Goal: Communication & Community: Answer question/provide support

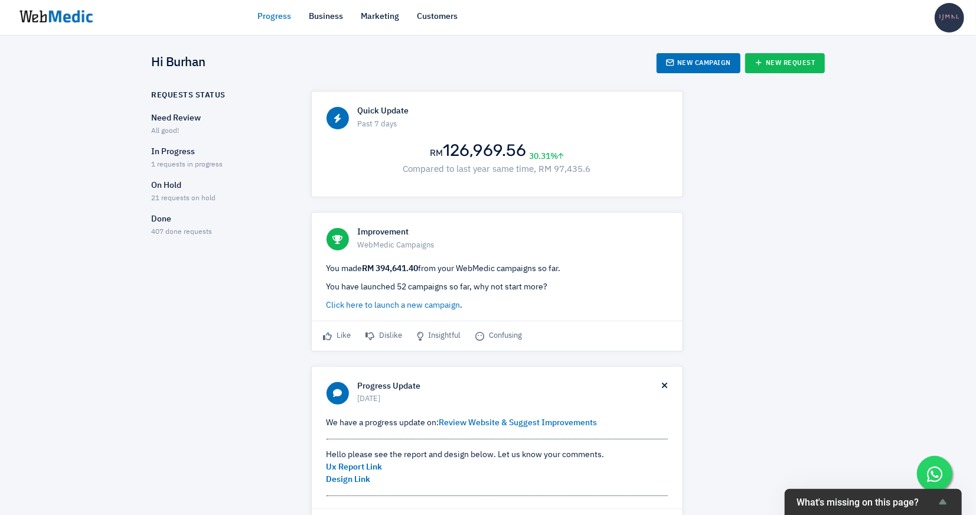
click at [190, 152] on p "In Progress" at bounding box center [221, 152] width 139 height 12
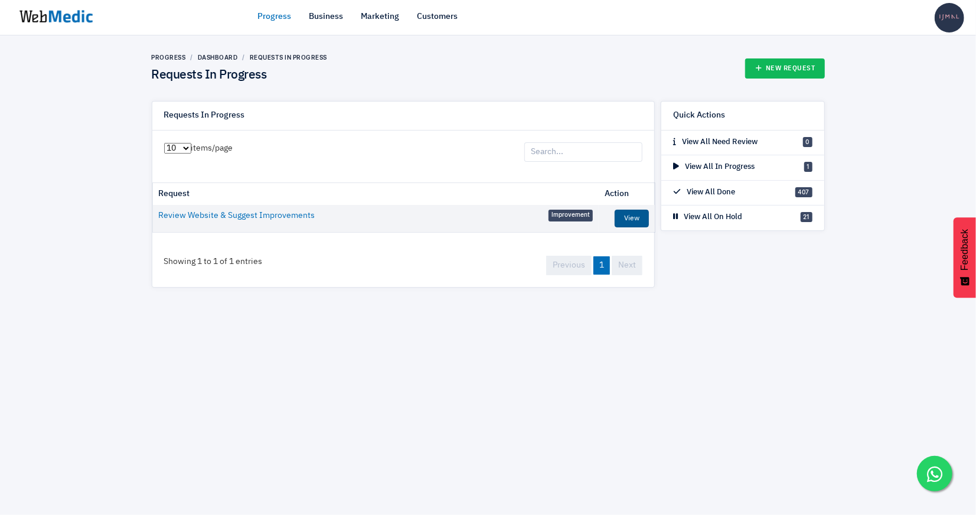
click at [620, 218] on link "View" at bounding box center [631, 219] width 34 height 18
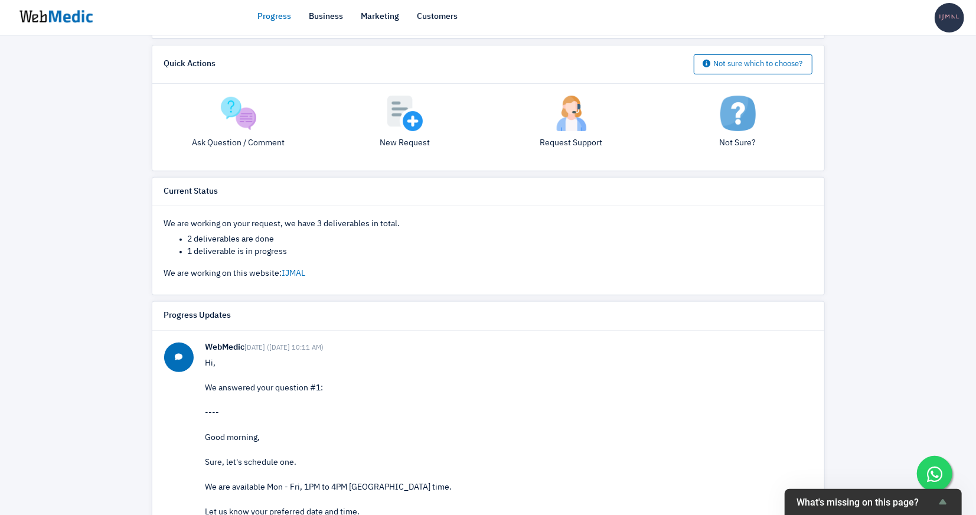
scroll to position [178, 0]
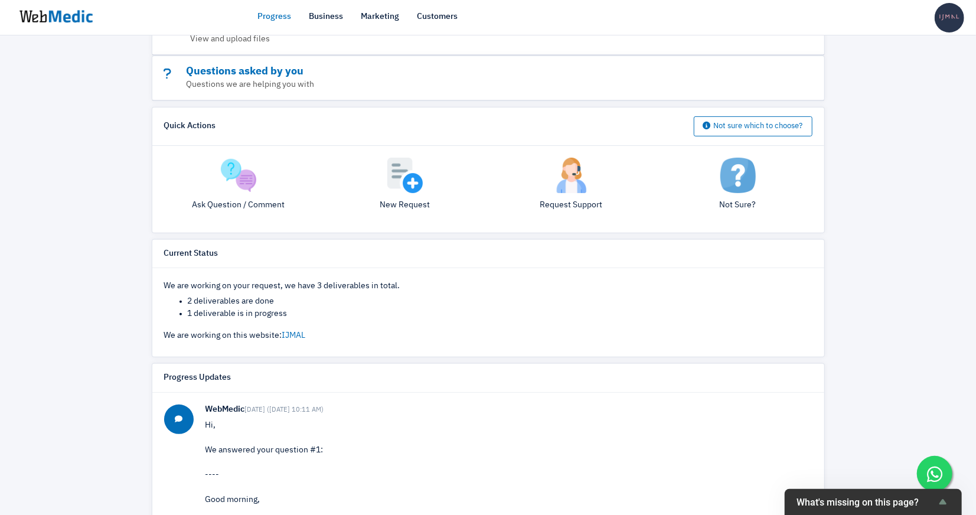
click at [261, 192] on div "Ask Question / Comment" at bounding box center [238, 189] width 166 height 63
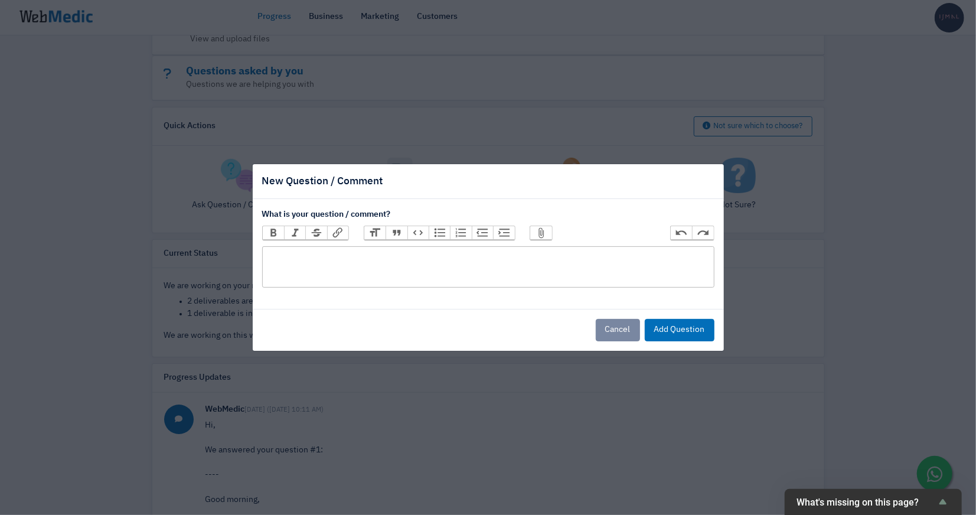
click at [390, 267] on trix-editor at bounding box center [488, 266] width 452 height 41
type trix-editor "<div>I am available at [DATE], 3 - 4 pm</div>"
click at [704, 327] on button "Add Question" at bounding box center [679, 330] width 70 height 22
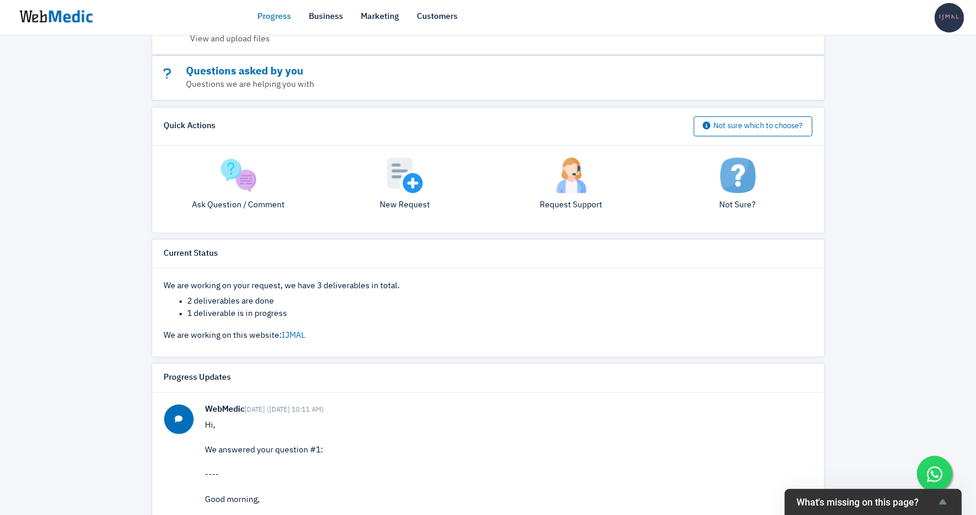
scroll to position [0, 0]
